Goal: Task Accomplishment & Management: Manage account settings

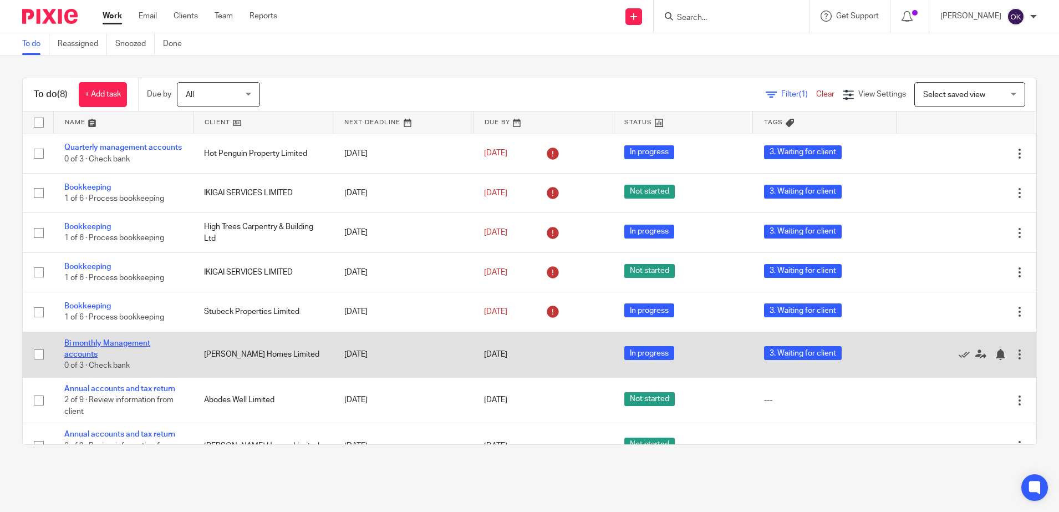
click at [119, 347] on link "Bi monthly Management accounts" at bounding box center [107, 348] width 86 height 19
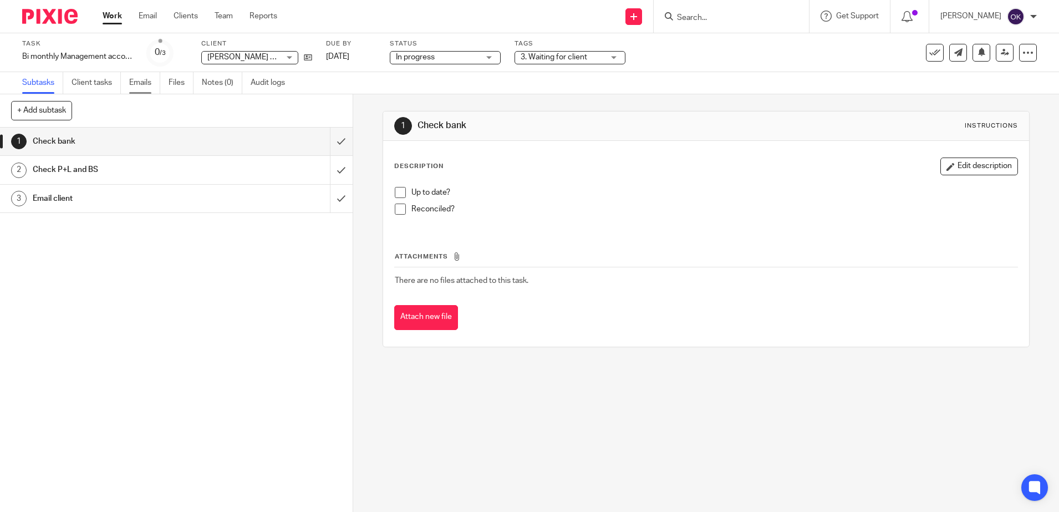
click at [141, 81] on link "Emails" at bounding box center [144, 83] width 31 height 22
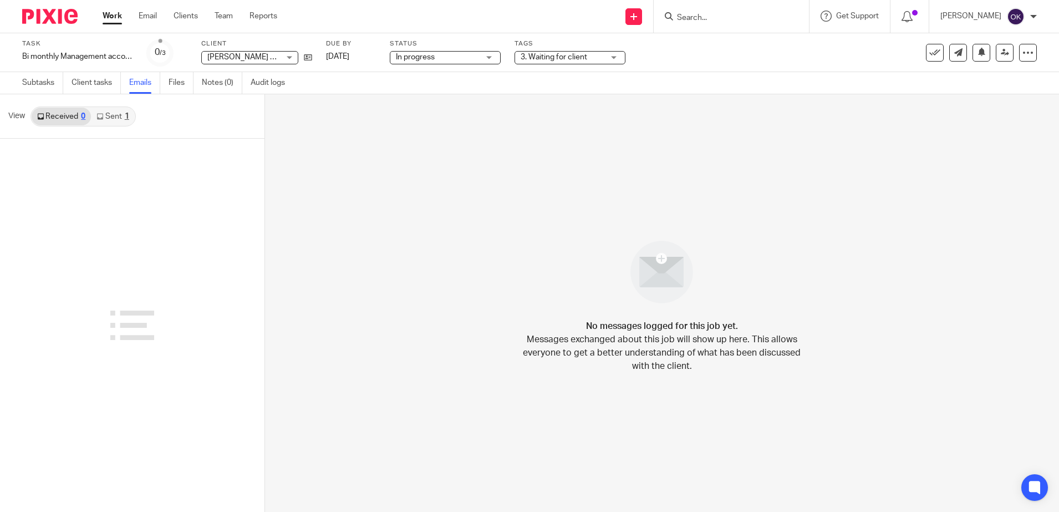
click at [120, 119] on link "Sent 1" at bounding box center [112, 117] width 43 height 18
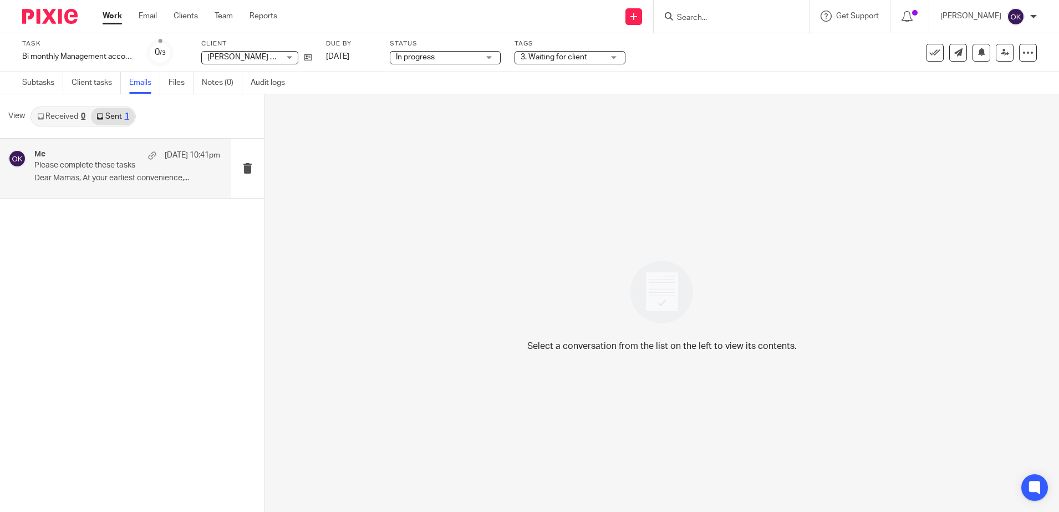
click at [115, 184] on div "Me 20 Aug 10:41pm Please complete these tasks Dear Mamas, At your earliest conv…" at bounding box center [127, 168] width 186 height 37
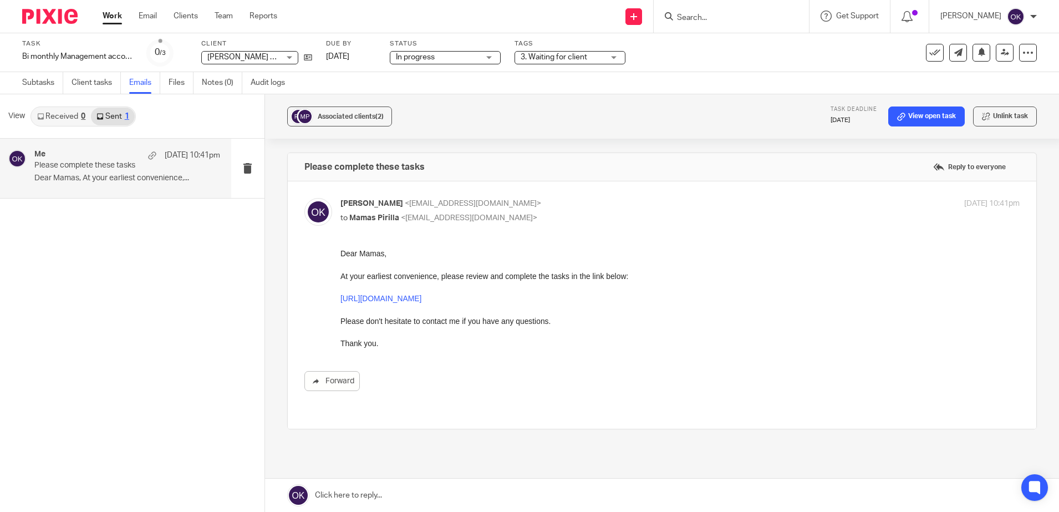
click at [414, 297] on link "https://hixsons.usepixie.net/p/d6496cb1a3ff2391af795c4db0a15c24" at bounding box center [380, 298] width 81 height 9
click at [304, 58] on icon at bounding box center [308, 57] width 8 height 8
drag, startPoint x: 35, startPoint y: 12, endPoint x: 42, endPoint y: 7, distance: 7.9
click at [35, 12] on img at bounding box center [49, 16] width 55 height 15
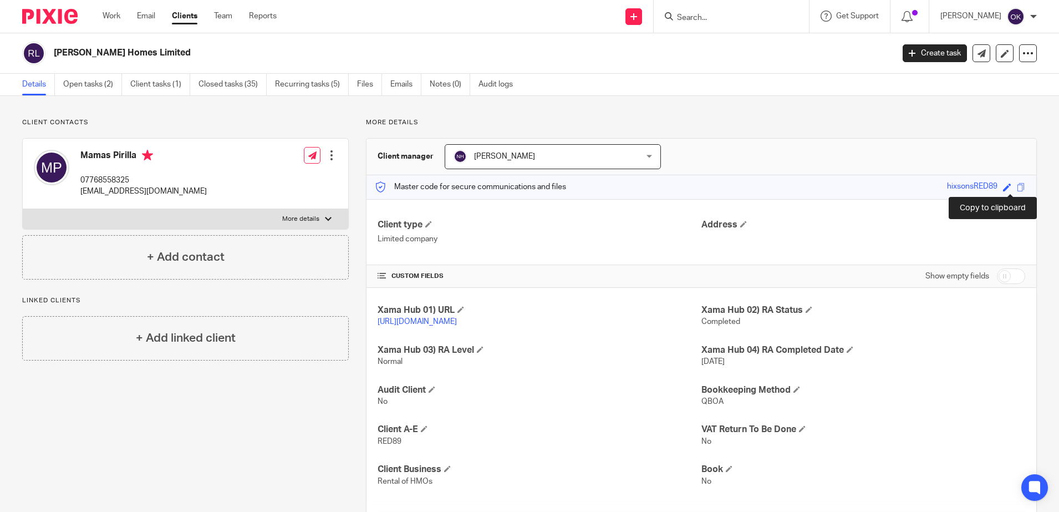
click at [1017, 190] on span at bounding box center [1021, 187] width 8 height 8
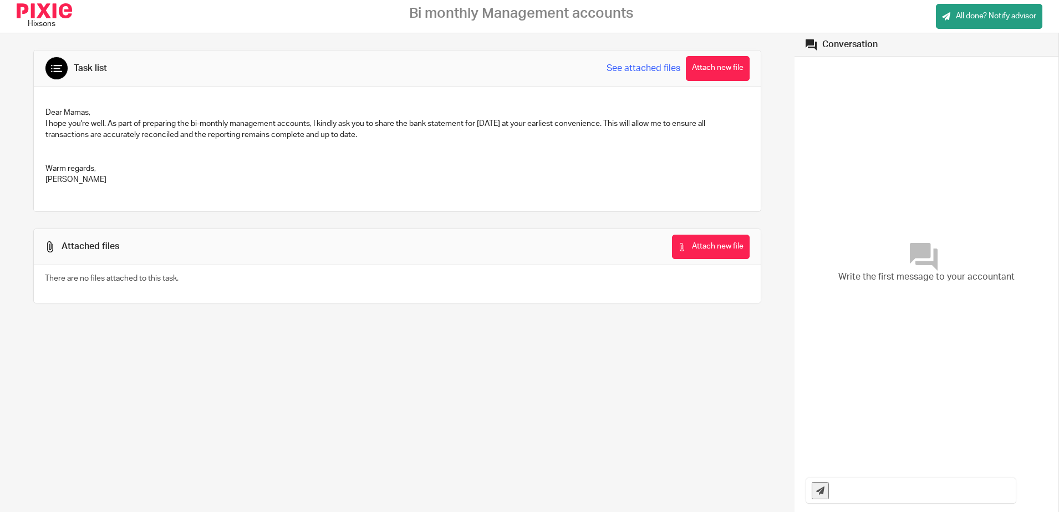
click at [449, 182] on p "[PERSON_NAME]" at bounding box center [396, 179] width 703 height 11
drag, startPoint x: 110, startPoint y: 181, endPoint x: 42, endPoint y: 109, distance: 99.6
click at [42, 109] on div "Dear Mamas, I hope you're well. As part of preparing the bi-monthly management …" at bounding box center [397, 147] width 714 height 93
drag, startPoint x: 42, startPoint y: 109, endPoint x: 59, endPoint y: 117, distance: 19.6
copy div "Dear Mamas, I hope you're well. As part of preparing the bi-monthly management …"
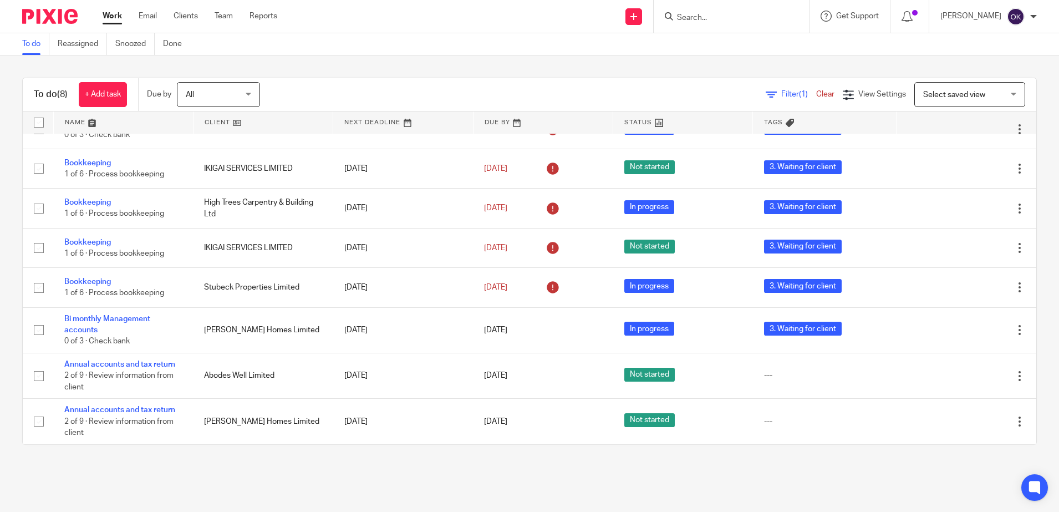
scroll to position [30, 0]
